Goal: Check status: Check status

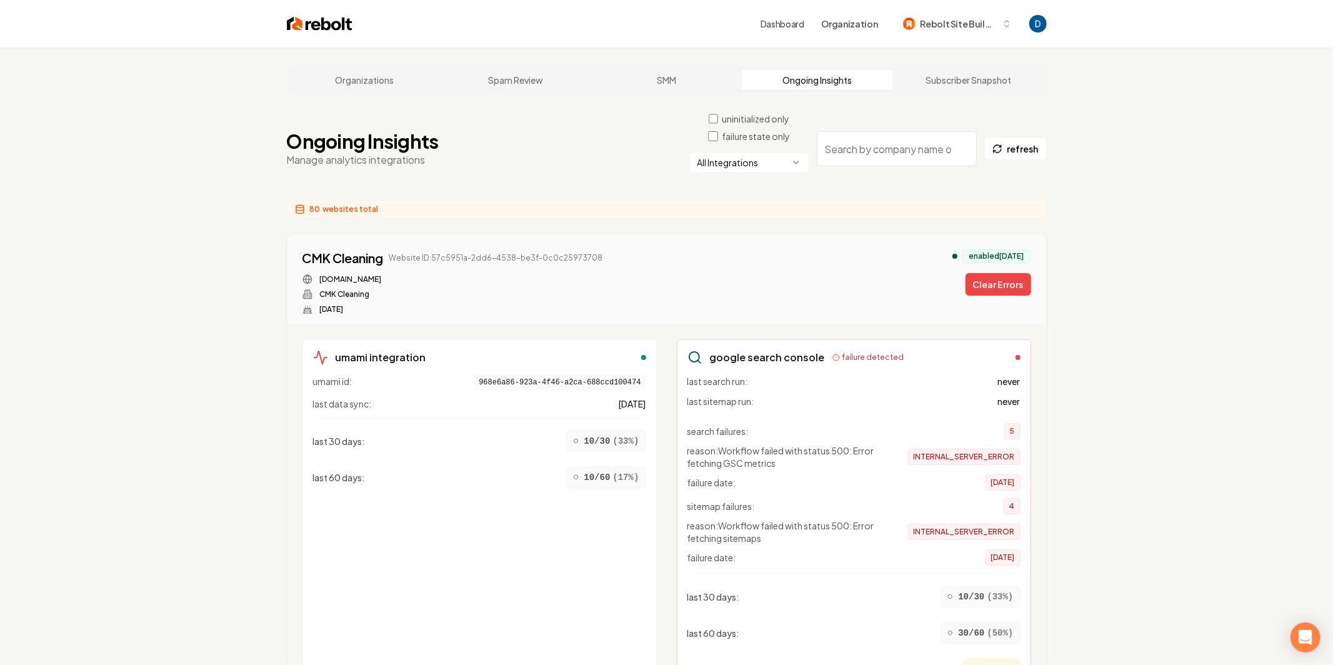
drag, startPoint x: 364, startPoint y: 316, endPoint x: 332, endPoint y: 292, distance: 39.7
click at [364, 316] on div "CMK Cleaning Website ID: 57c5951a-2dd6-4538-be3f-0c0c25973708 [DOMAIN_NAME] CMK…" at bounding box center [666, 279] width 759 height 90
drag, startPoint x: 292, startPoint y: 255, endPoint x: 385, endPoint y: 251, distance: 92.6
click at [385, 251] on div "CMK Cleaning Website ID: 57c5951a-2dd6-4538-be3f-0c0c25973708 [DOMAIN_NAME] CMK…" at bounding box center [666, 279] width 759 height 90
copy div "CMK Cleaning"
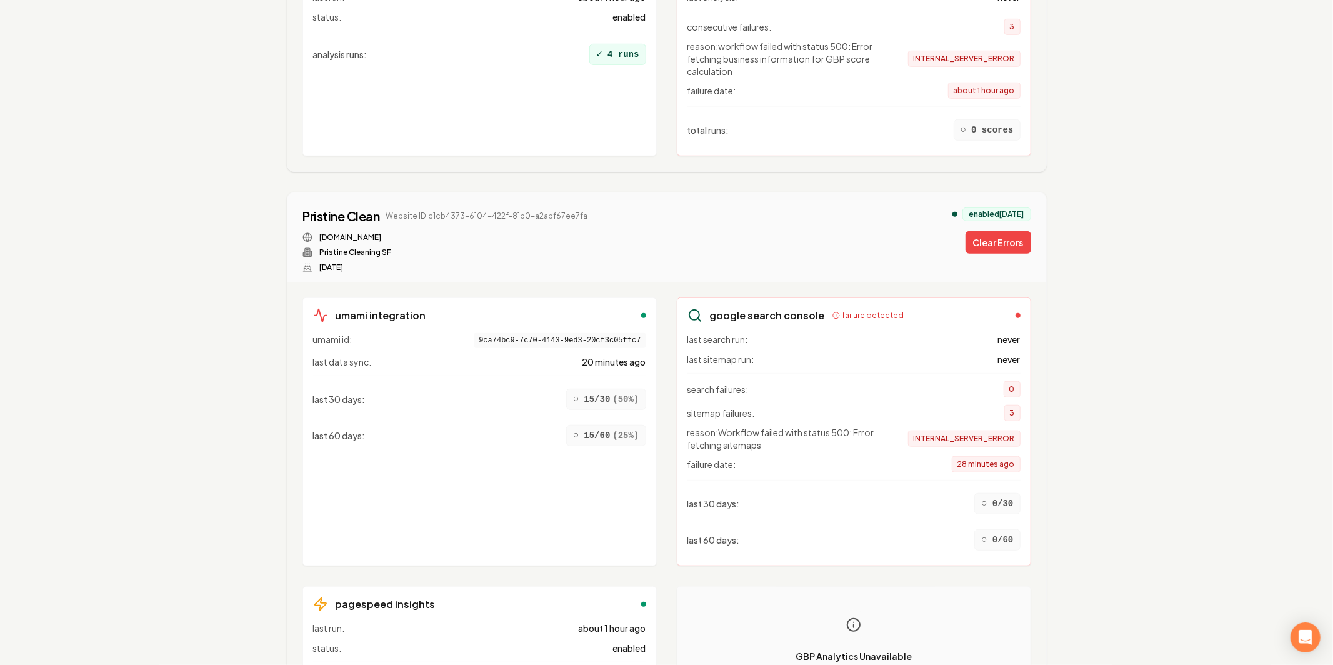
scroll to position [552, 0]
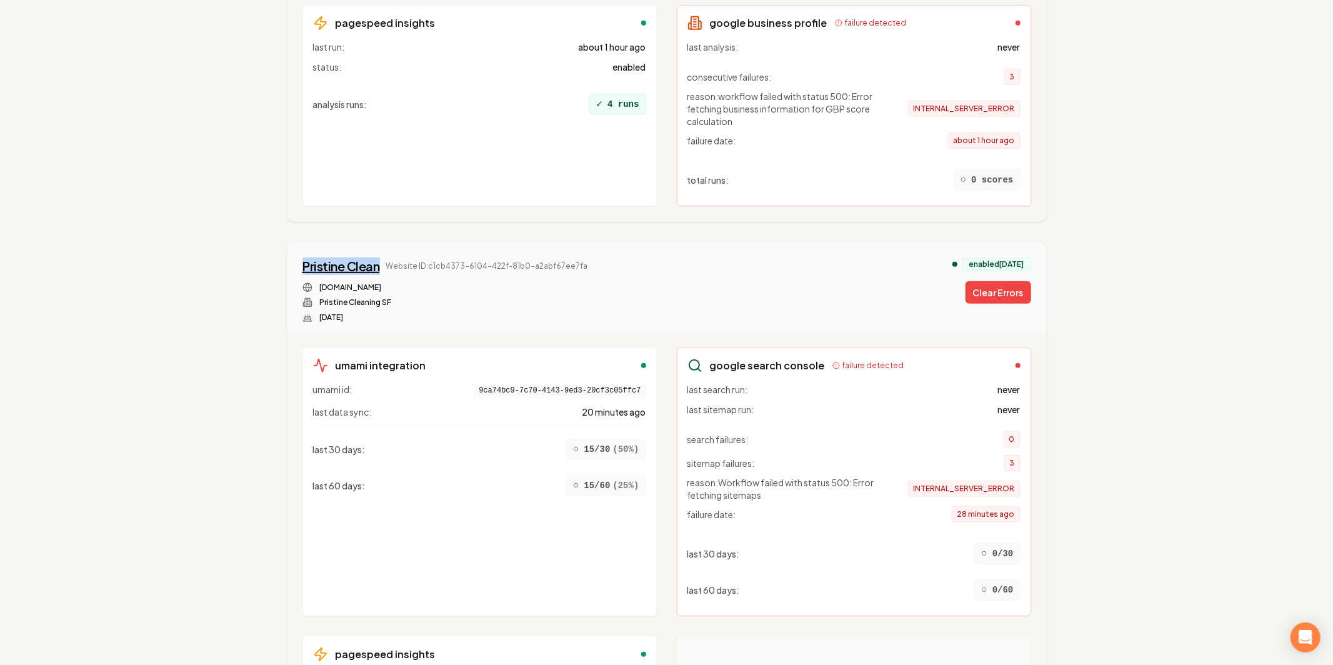
drag, startPoint x: 294, startPoint y: 259, endPoint x: 379, endPoint y: 253, distance: 85.8
click at [379, 253] on div "Pristine Clean Website ID: c1cb4373-6104-422f-81b0-a2abf67ee7fa pristinecleansf…" at bounding box center [666, 287] width 759 height 90
copy div "Pristine Clean"
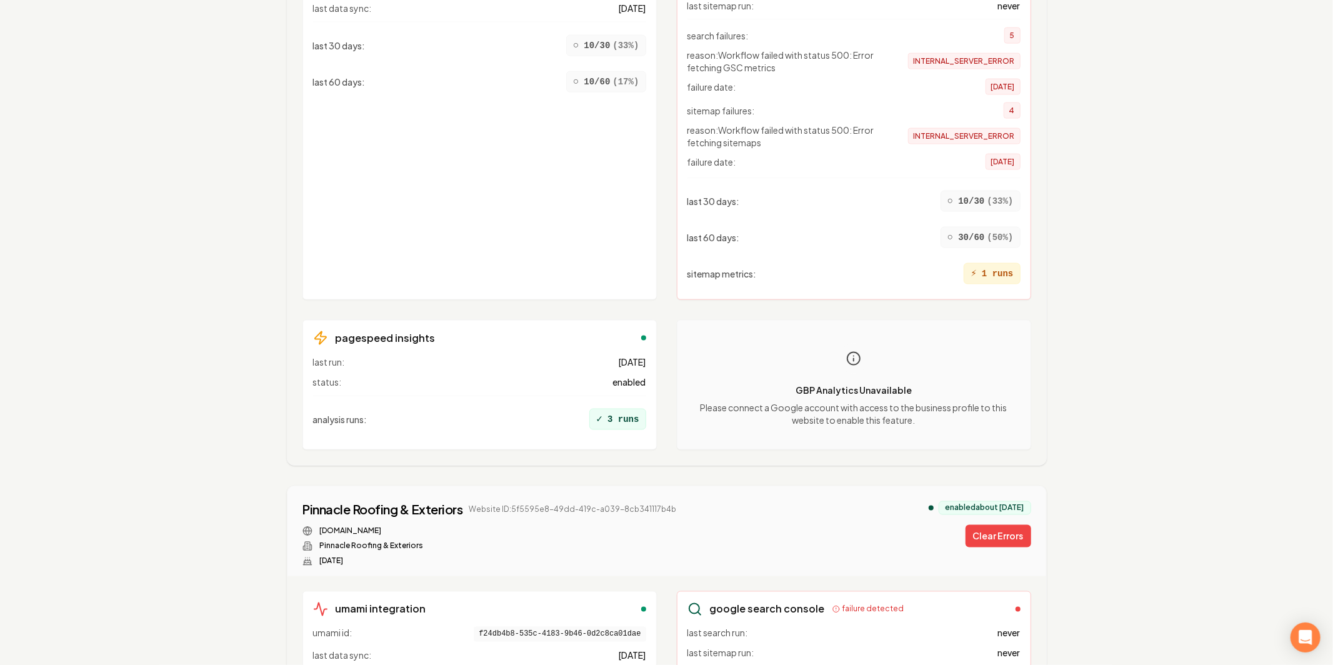
scroll to position [1840, 0]
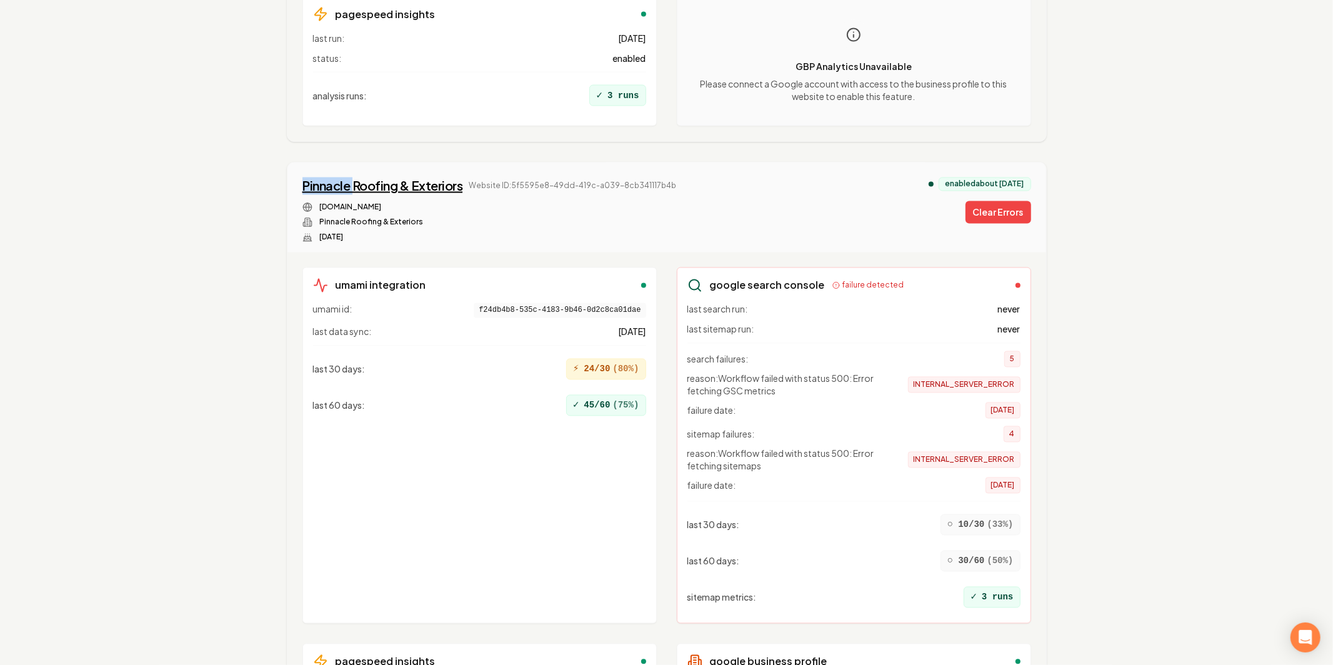
copy div "Pinnacle"
drag, startPoint x: 297, startPoint y: 165, endPoint x: 352, endPoint y: 168, distance: 54.5
click at [352, 168] on div "Pinnacle Roofing & Exteriors Website ID: 5f5595e8-49dd-419c-a039-8cb341117b4b p…" at bounding box center [666, 207] width 759 height 90
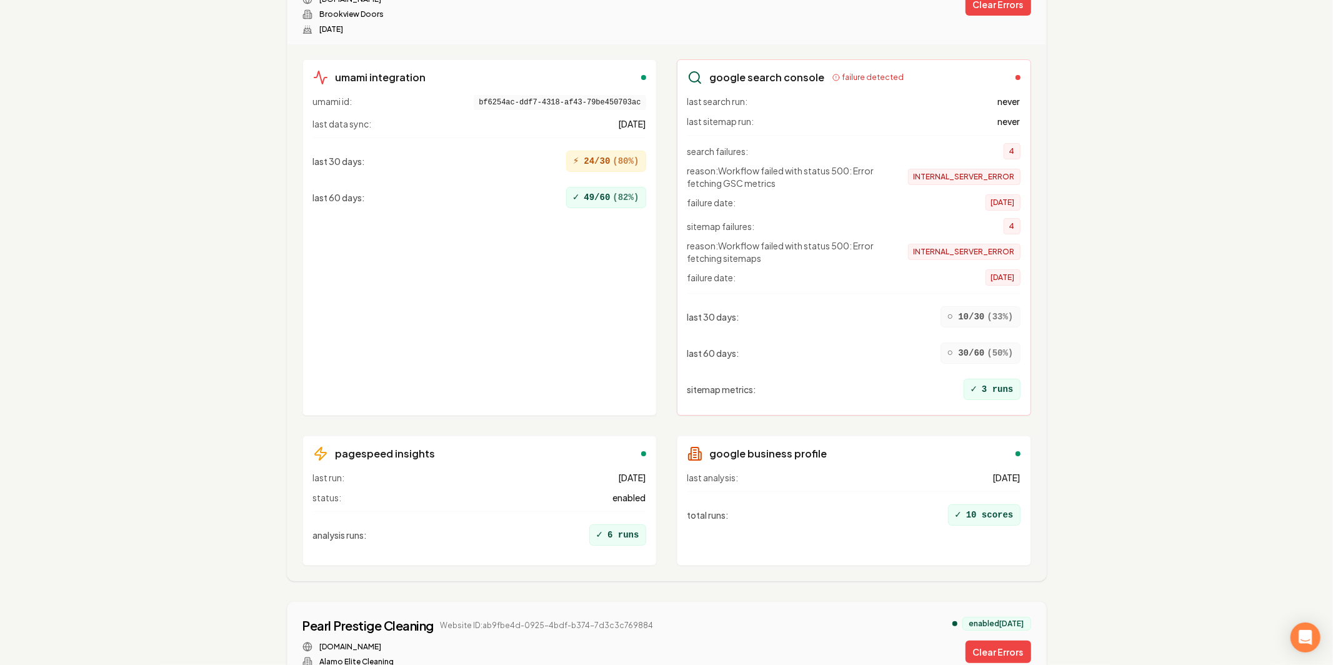
scroll to position [4101, 0]
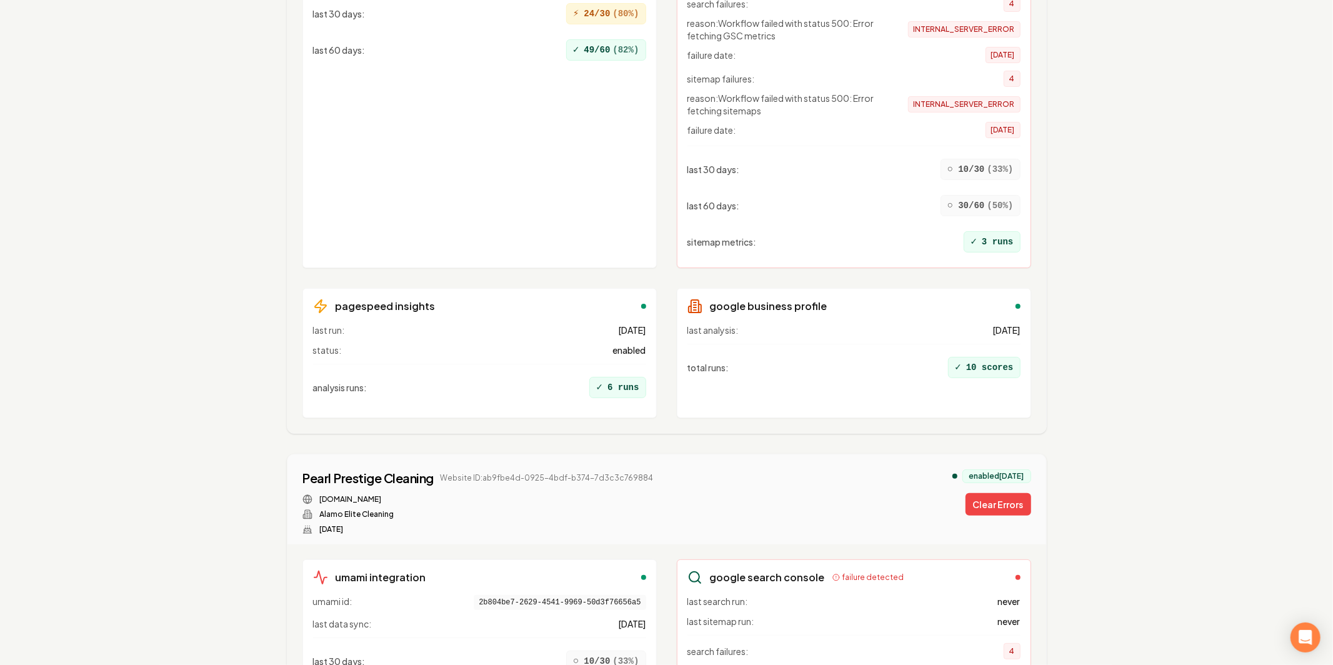
click at [296, 454] on div "Pearl Prestige Cleaning Website ID: ab9fbe4d-0925-4bdf-b374-7d3c3c769884 pearlp…" at bounding box center [666, 499] width 759 height 90
drag, startPoint x: 296, startPoint y: 432, endPoint x: 420, endPoint y: 441, distance: 124.0
click at [420, 454] on div "Pearl Prestige Cleaning Website ID: ab9fbe4d-0925-4bdf-b374-7d3c3c769884 pearlp…" at bounding box center [666, 499] width 759 height 90
copy div "Pearl Prestige Cleaning"
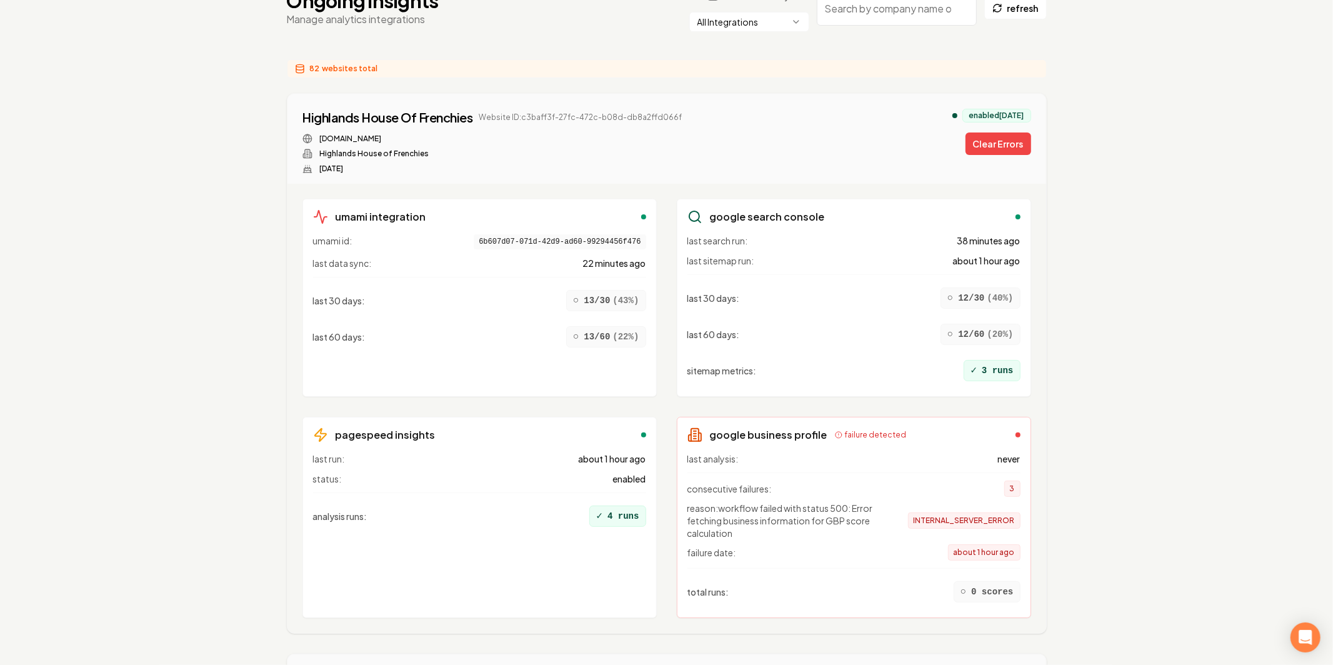
scroll to position [0, 0]
